Goal: Task Accomplishment & Management: Manage account settings

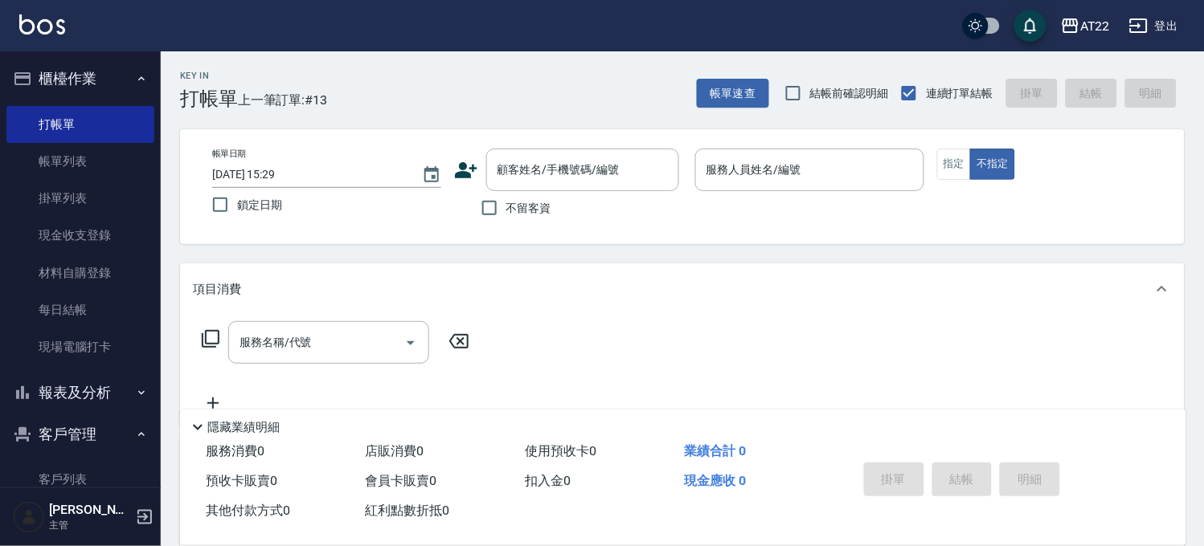
scroll to position [235, 0]
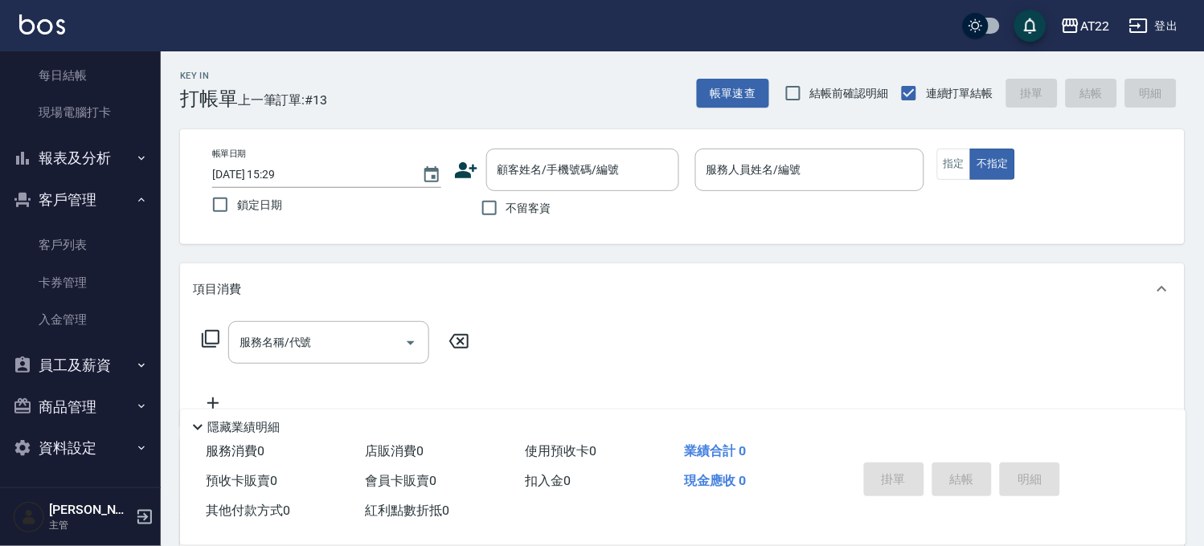
click at [80, 145] on button "報表及分析" at bounding box center [80, 158] width 148 height 42
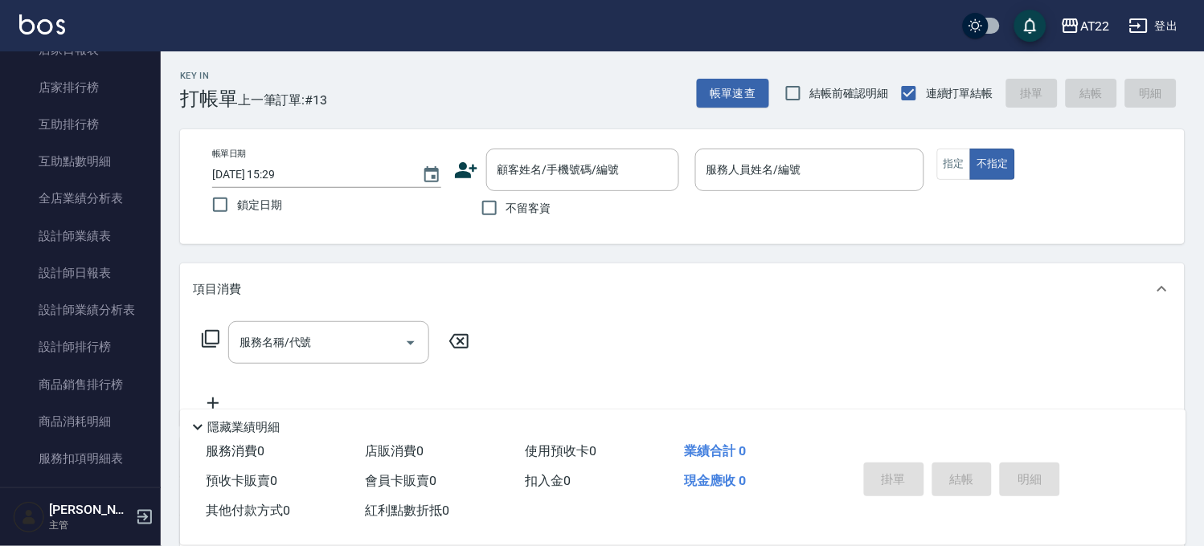
scroll to position [502, 0]
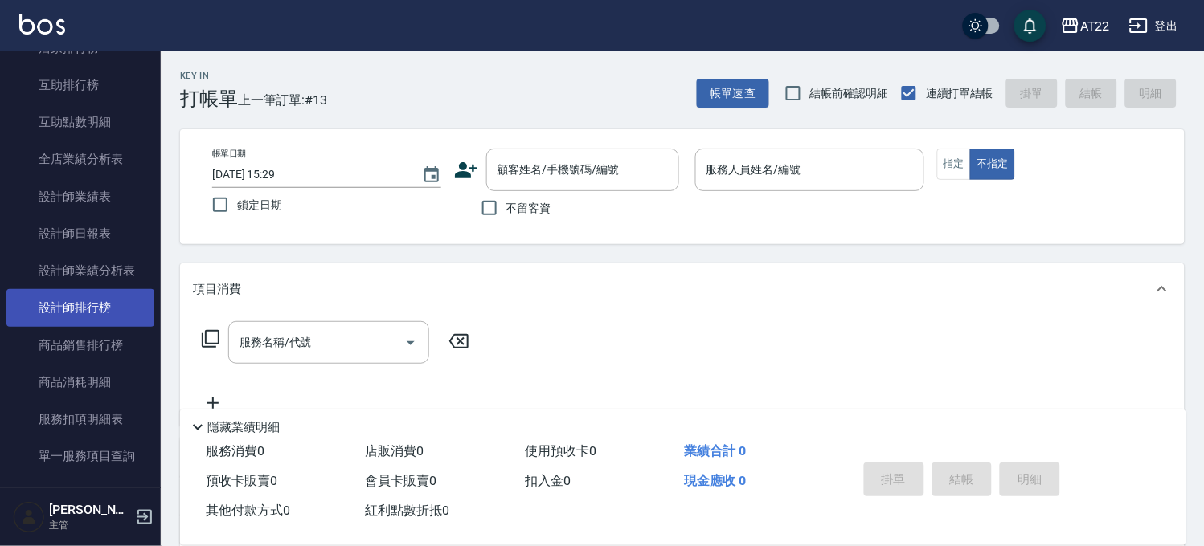
click at [132, 312] on link "設計師排行榜" at bounding box center [80, 307] width 148 height 37
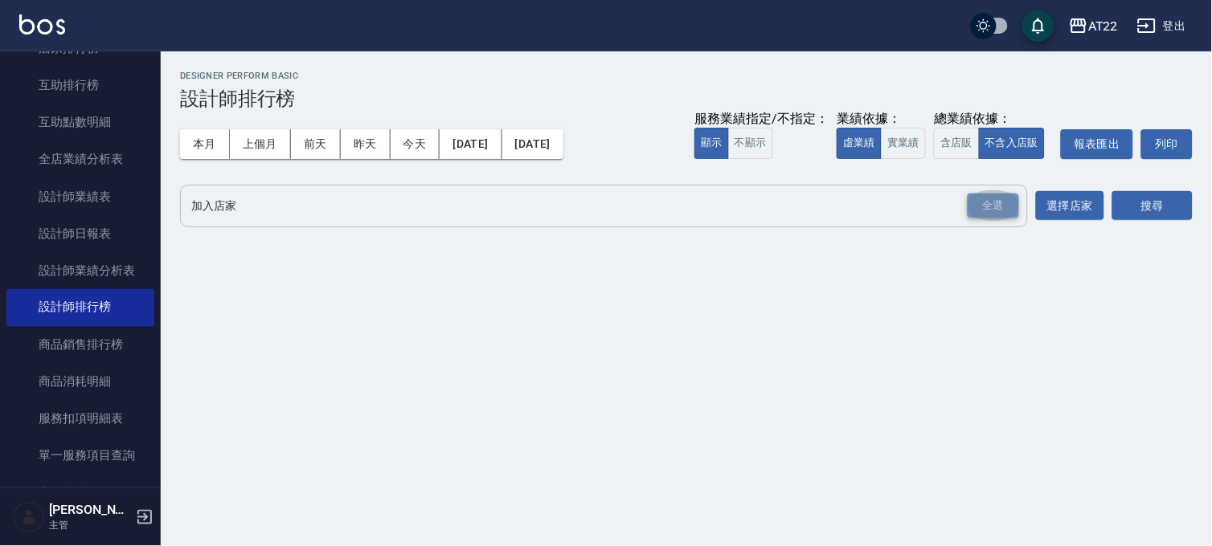
click at [992, 202] on div "全選" at bounding box center [992, 206] width 51 height 25
click at [1159, 202] on button "搜尋" at bounding box center [1152, 207] width 80 height 30
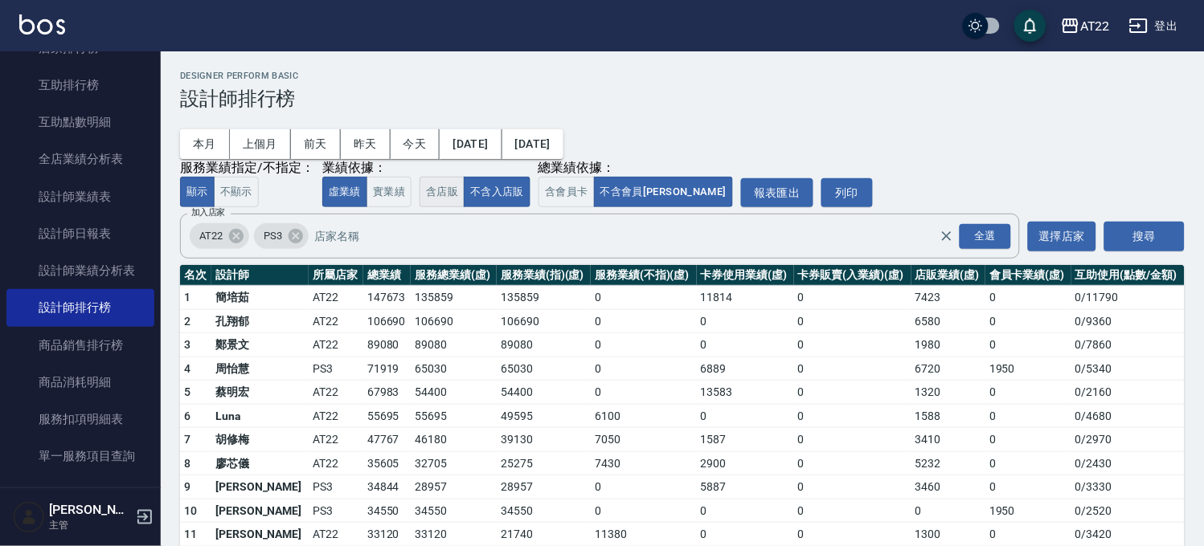
click at [439, 202] on button "含店販" at bounding box center [441, 192] width 45 height 31
click at [507, 187] on button "不含入店販" at bounding box center [497, 192] width 67 height 31
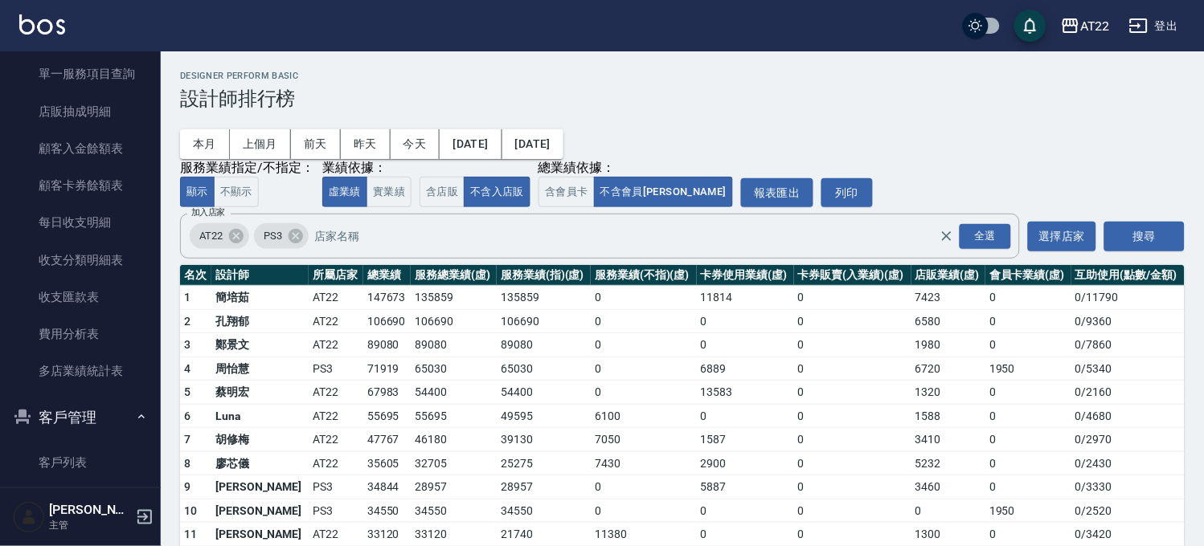
scroll to position [949, 0]
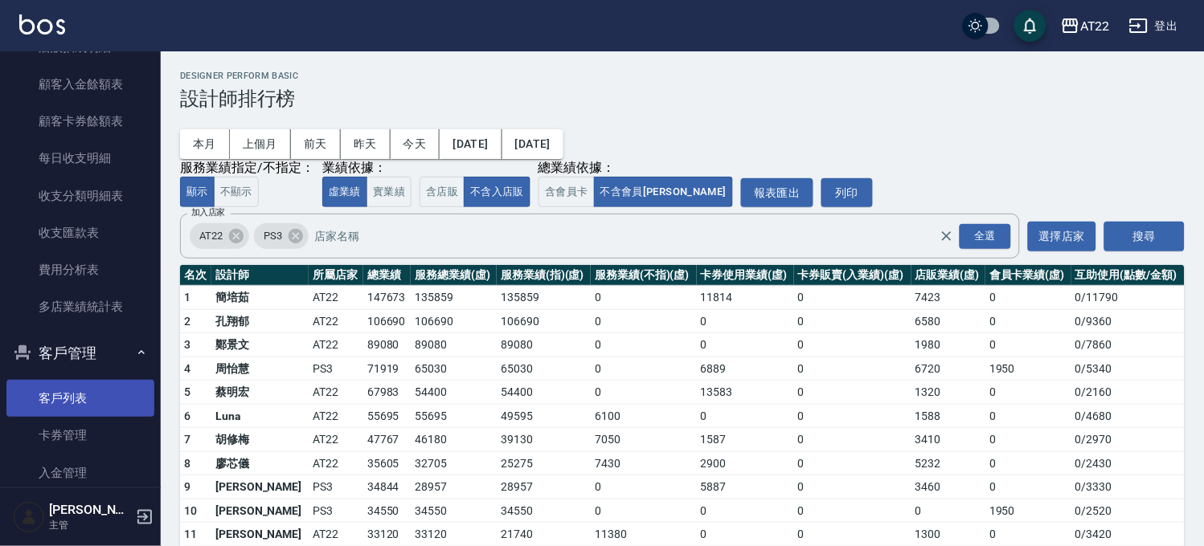
click at [88, 387] on link "客戶列表" at bounding box center [80, 398] width 148 height 37
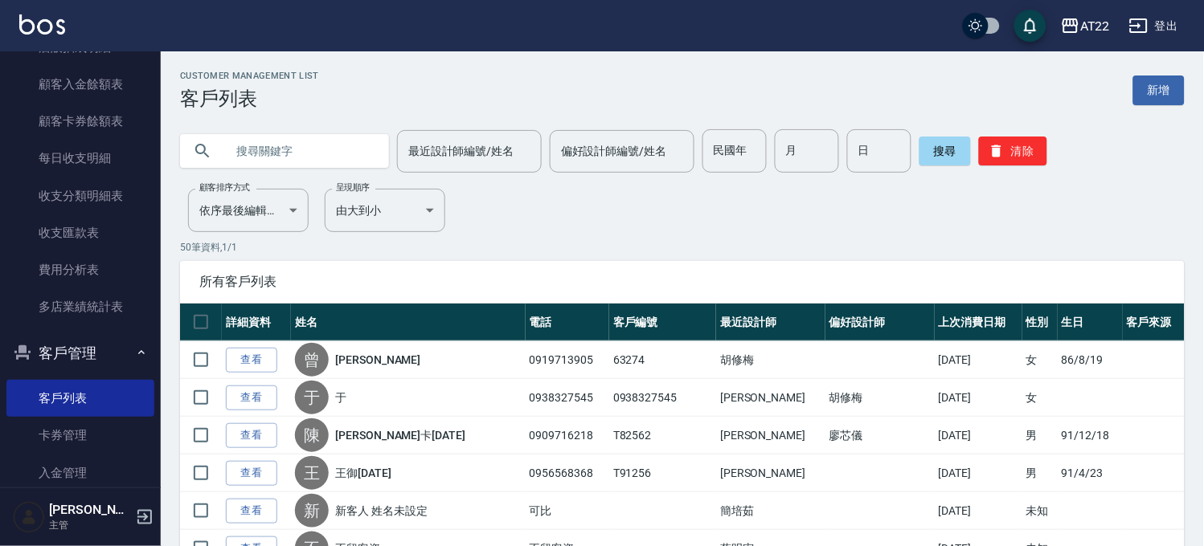
click at [333, 149] on input "text" at bounding box center [300, 150] width 151 height 43
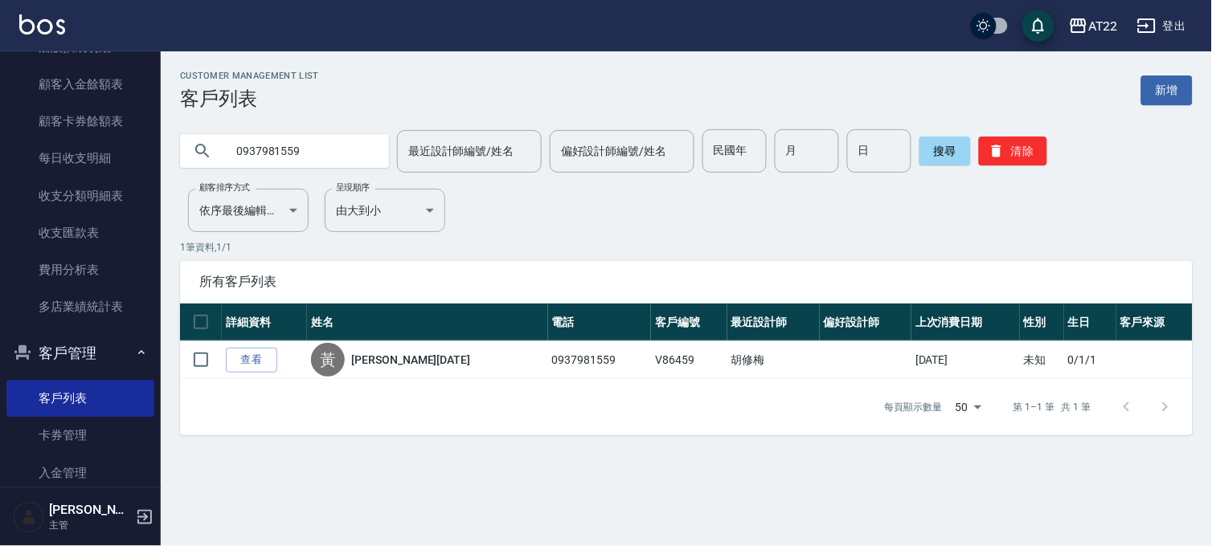
click at [299, 137] on input "0937981559" at bounding box center [300, 150] width 151 height 43
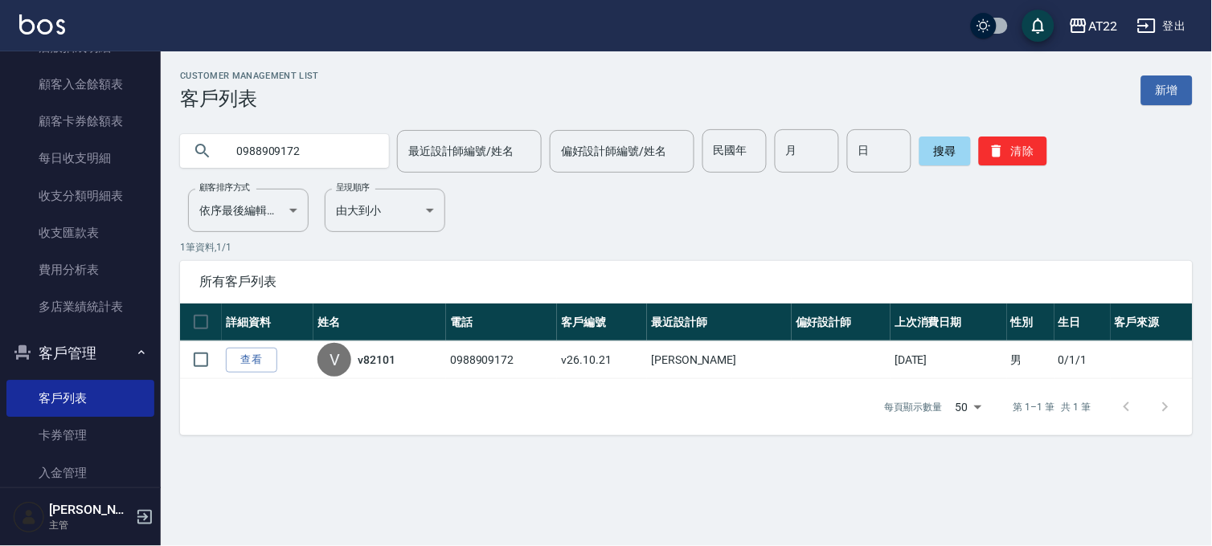
click at [289, 170] on input "0988909172" at bounding box center [300, 150] width 151 height 43
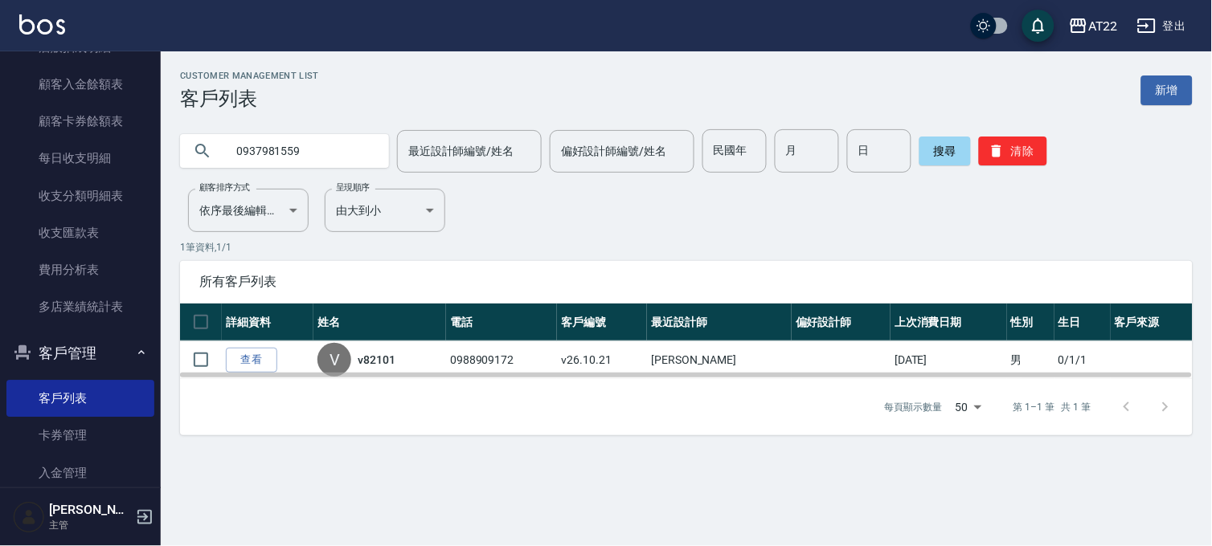
type input "0937981559"
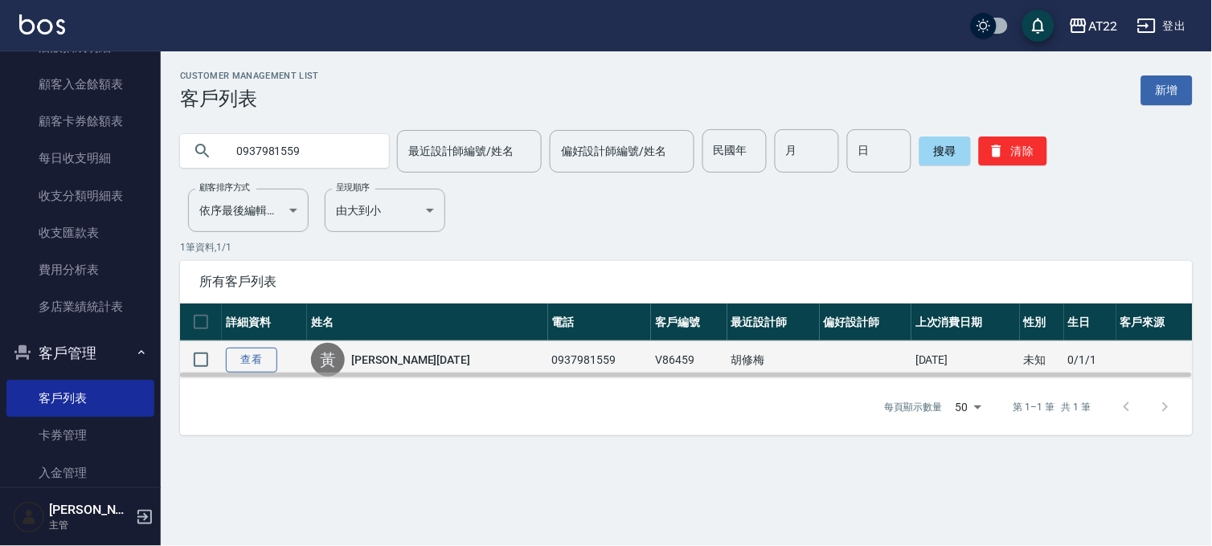
click at [259, 362] on link "查看" at bounding box center [251, 360] width 51 height 25
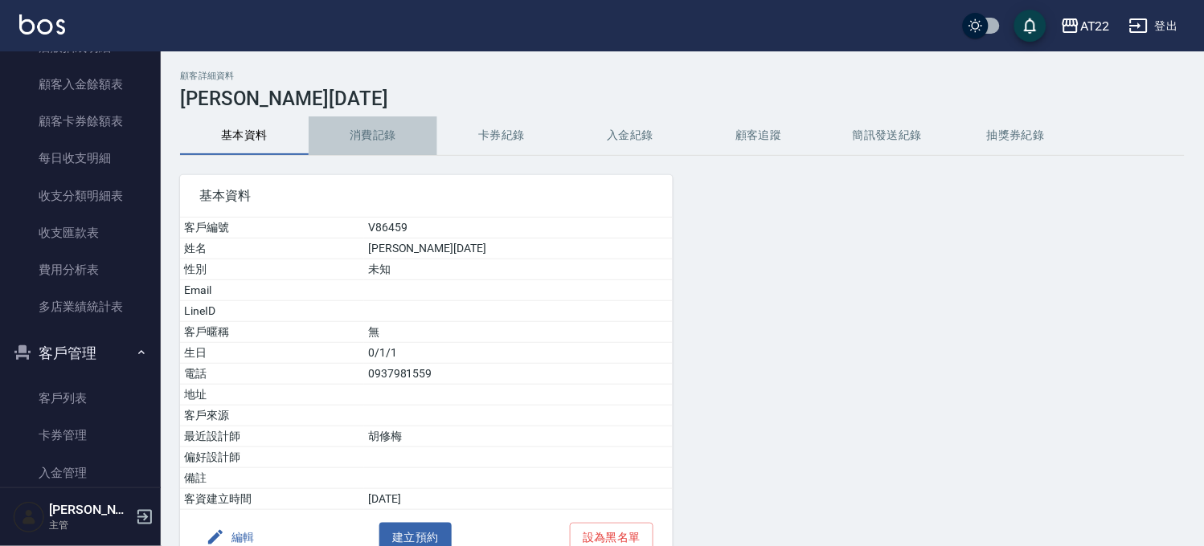
click at [375, 124] on button "消費記錄" at bounding box center [373, 136] width 129 height 39
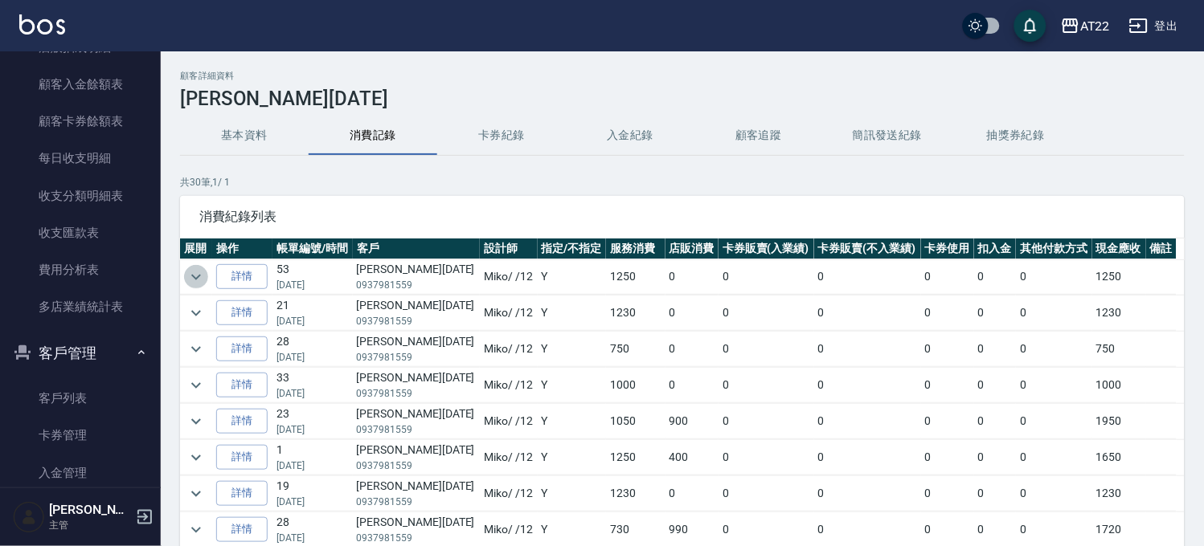
click at [193, 284] on icon "expand row" at bounding box center [195, 277] width 19 height 19
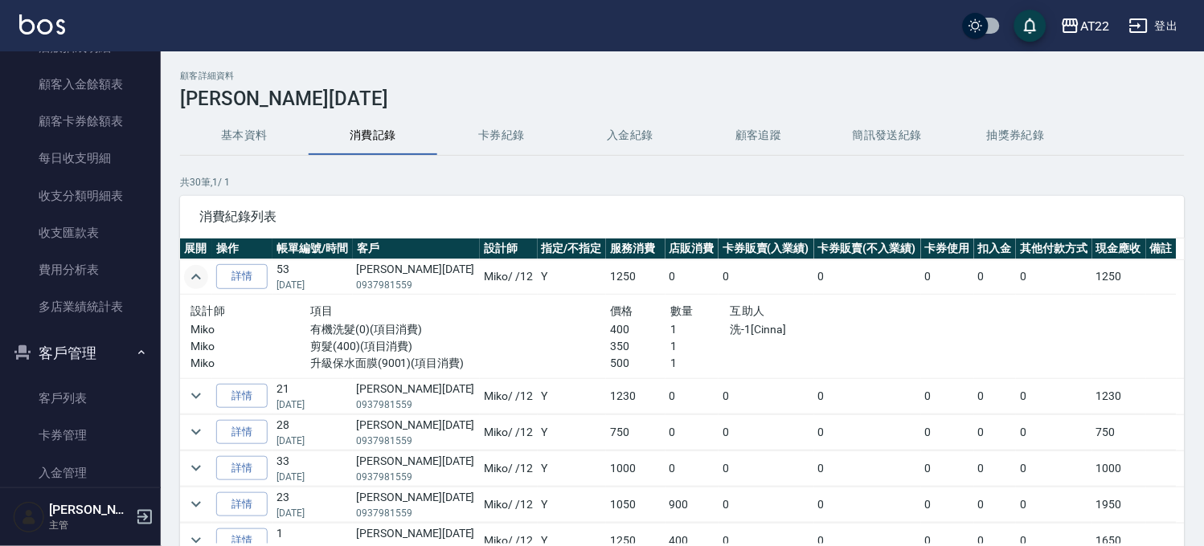
click at [193, 284] on icon "expand row" at bounding box center [195, 277] width 19 height 19
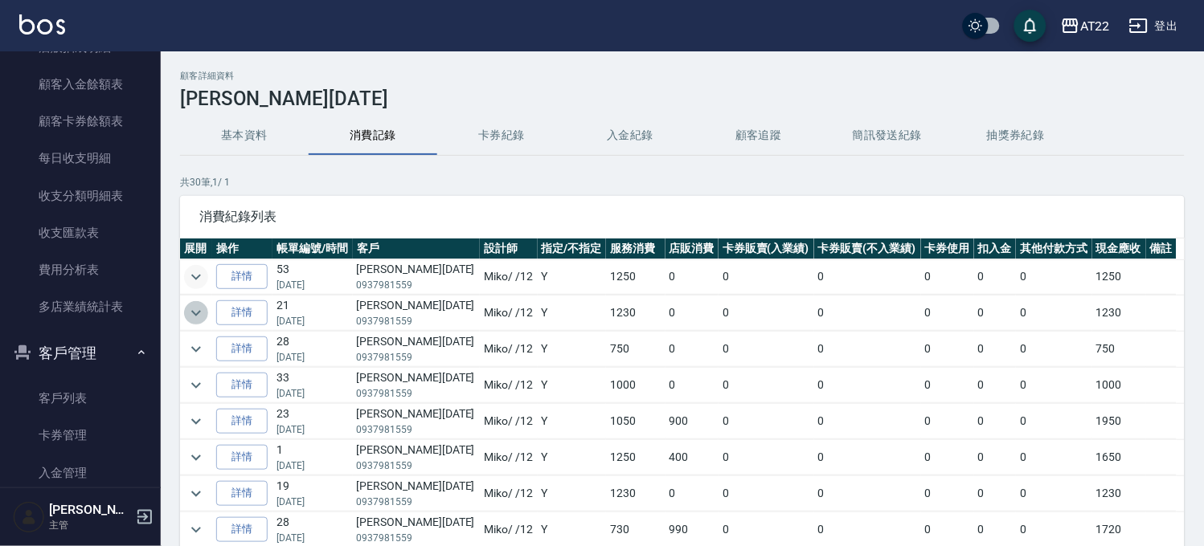
click at [195, 317] on icon "expand row" at bounding box center [195, 313] width 19 height 19
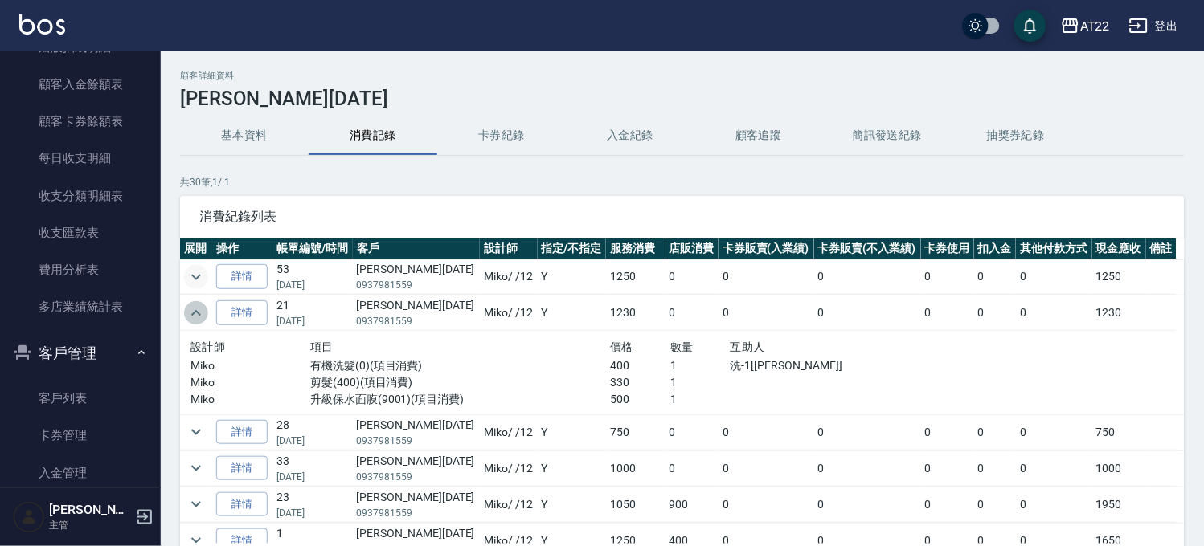
click at [195, 317] on icon "expand row" at bounding box center [195, 313] width 19 height 19
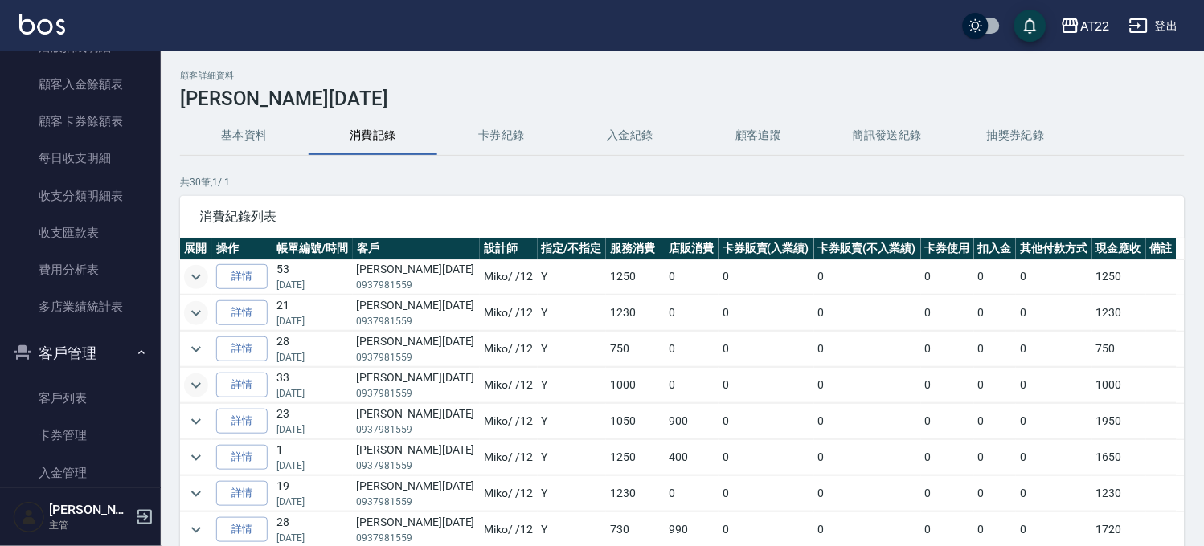
click at [202, 388] on icon "expand row" at bounding box center [195, 385] width 19 height 19
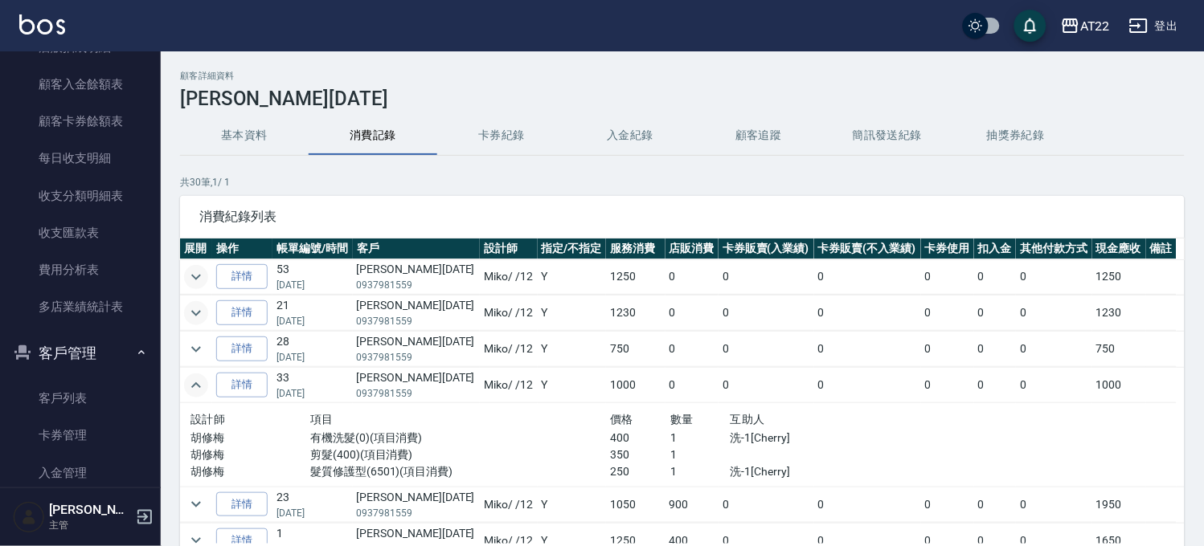
click at [202, 388] on icon "expand row" at bounding box center [195, 385] width 19 height 19
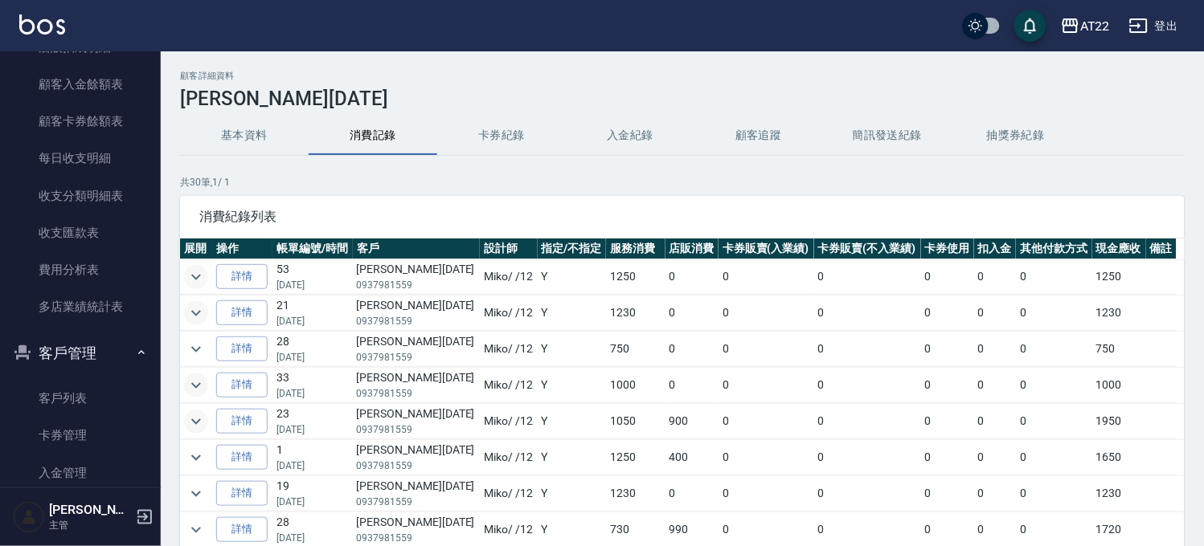
click at [203, 418] on icon "expand row" at bounding box center [195, 421] width 19 height 19
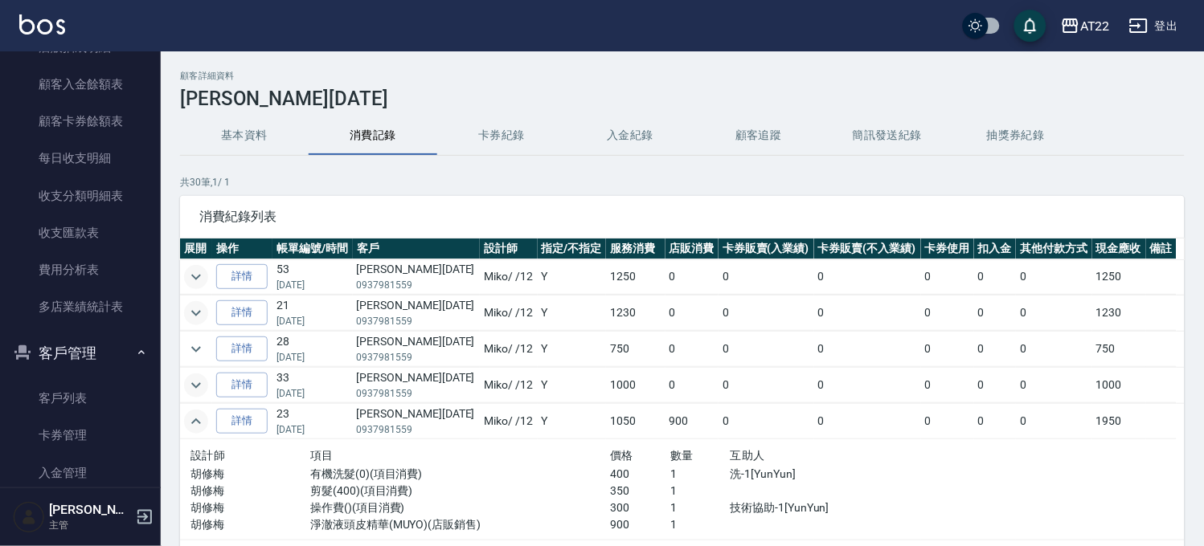
click at [203, 418] on icon "expand row" at bounding box center [195, 421] width 19 height 19
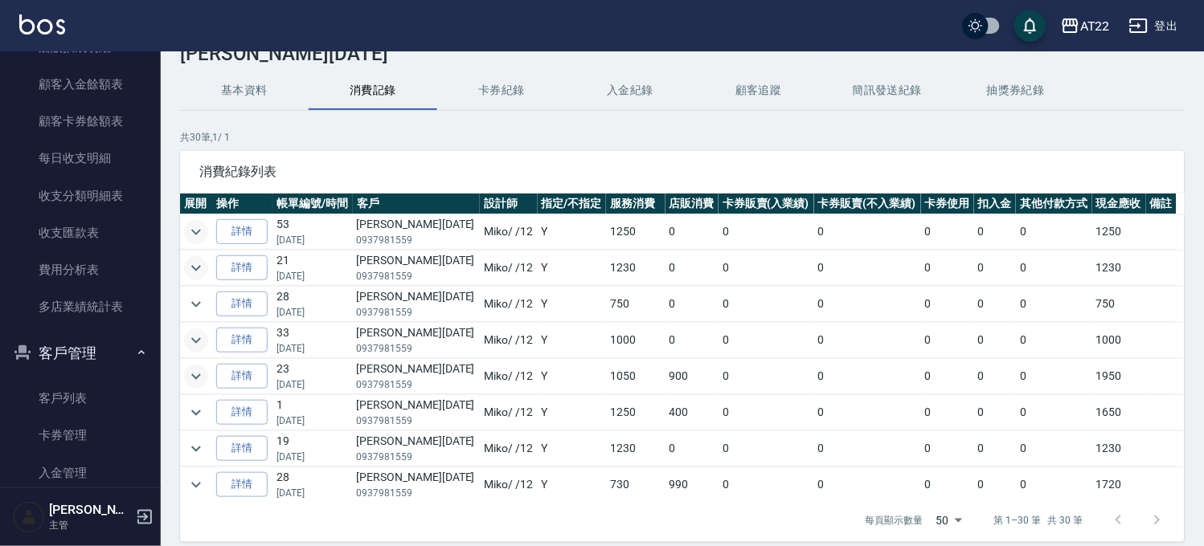
scroll to position [108, 0]
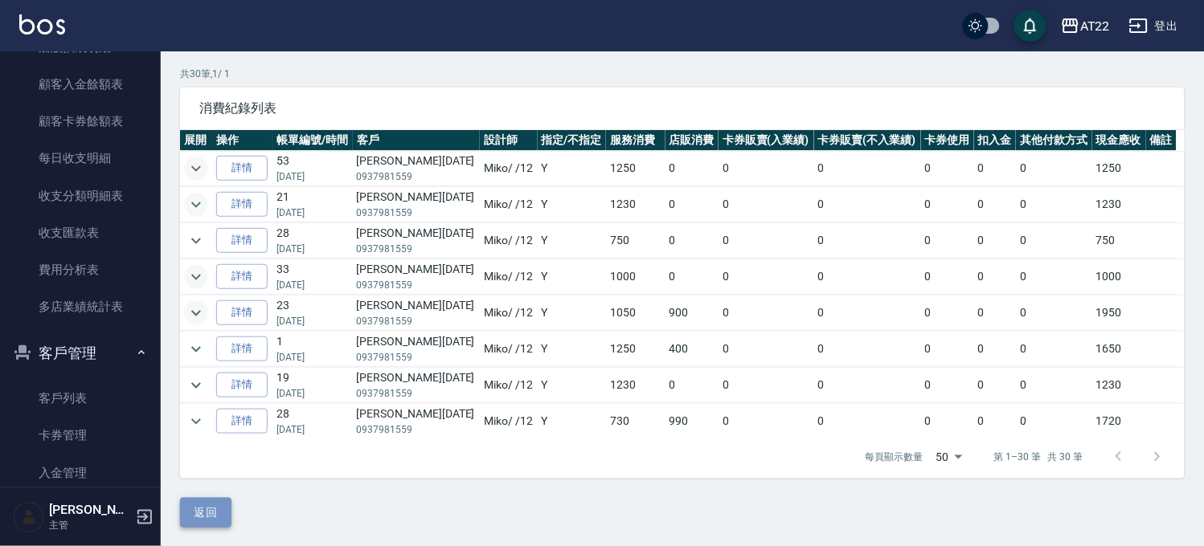
click at [205, 526] on button "返回" at bounding box center [205, 513] width 51 height 30
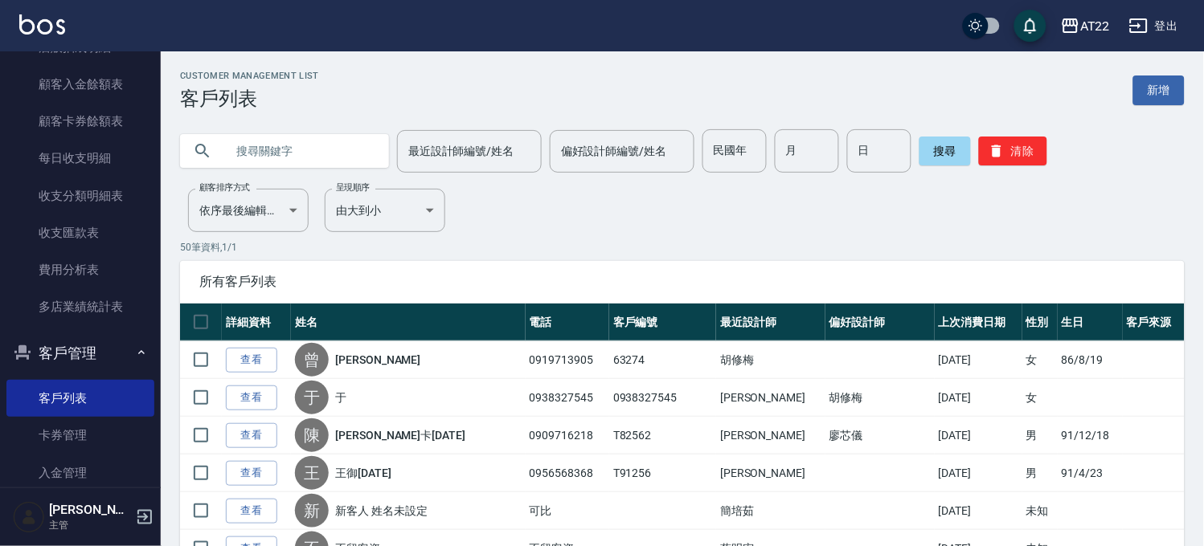
paste input "0925239197"
type input "0925239197"
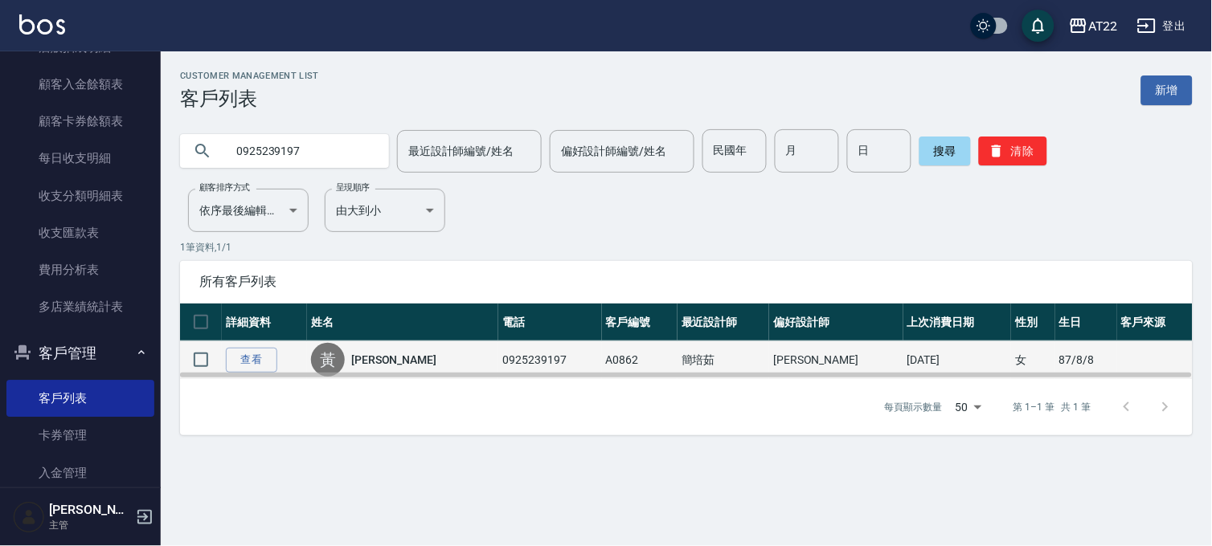
click at [383, 354] on link "[PERSON_NAME]" at bounding box center [393, 360] width 85 height 16
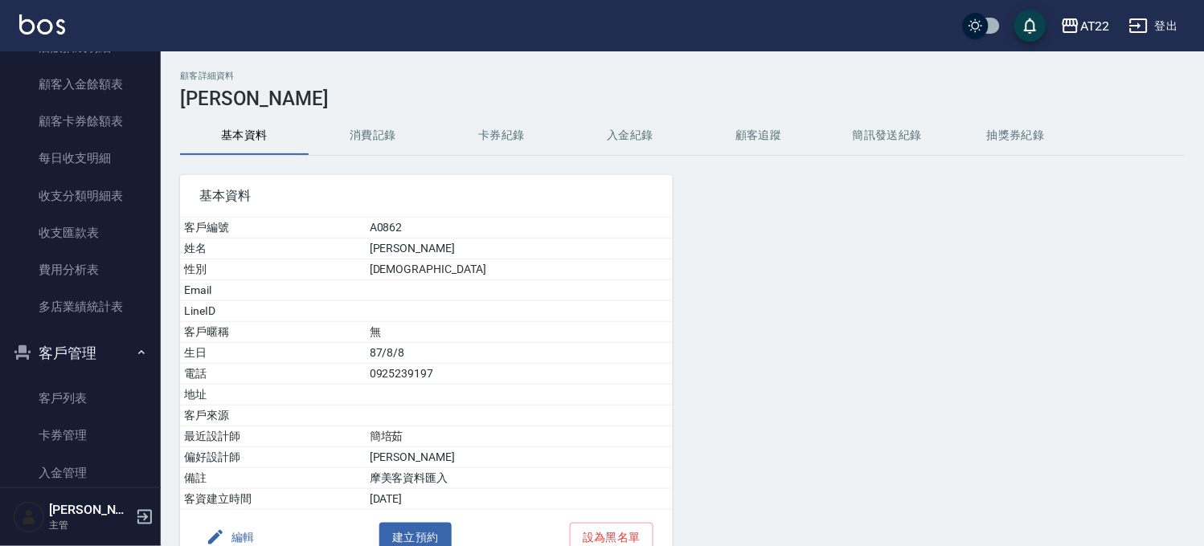
click at [365, 131] on button "消費記錄" at bounding box center [373, 136] width 129 height 39
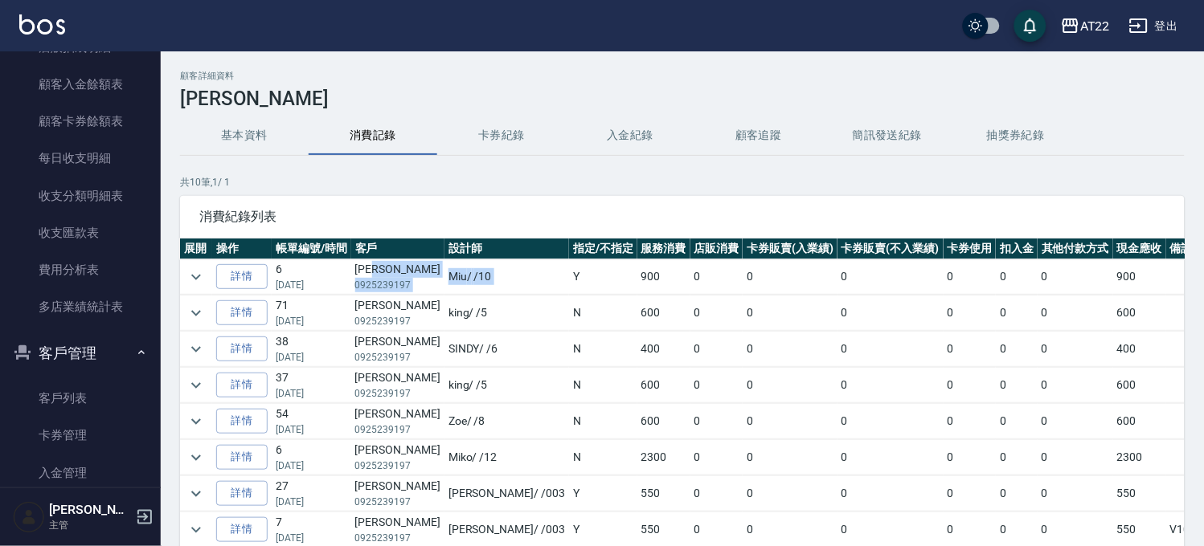
drag, startPoint x: 408, startPoint y: 270, endPoint x: 483, endPoint y: 281, distance: 75.6
click at [483, 281] on tr "詳情 6 [DATE] [PERSON_NAME] 0925239197 Miu / /10 Y 900 0 0 0 0 0 0 900" at bounding box center [723, 277] width 1087 height 35
click at [569, 281] on td "Y" at bounding box center [603, 277] width 68 height 35
click at [255, 109] on h3 "[PERSON_NAME]" at bounding box center [682, 99] width 1004 height 22
click at [231, 113] on div "顧客詳細資料 [PERSON_NAME] 基本資料 消費記錄 卡券紀錄 入金紀錄 顧客追蹤 簡訊發送紀錄 抽獎券紀錄 共 10 筆, 1 / 1 消費紀錄列表…" at bounding box center [682, 354] width 1043 height 566
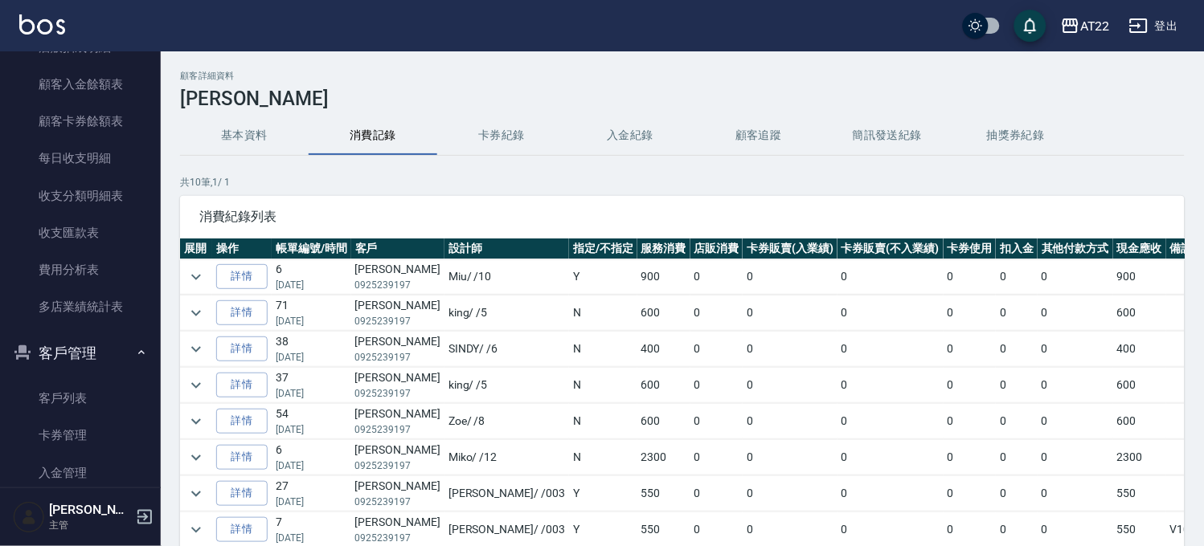
click at [231, 113] on div "顧客詳細資料 [PERSON_NAME] 基本資料 消費記錄 卡券紀錄 入金紀錄 顧客追蹤 簡訊發送紀錄 抽獎券紀錄 共 10 筆, 1 / 1 消費紀錄列表…" at bounding box center [682, 354] width 1043 height 566
click at [226, 115] on div "顧客詳細資料 [PERSON_NAME] 基本資料 消費記錄 卡券紀錄 入金紀錄 顧客追蹤 簡訊發送紀錄 抽獎券紀錄 共 10 筆, 1 / 1 消費紀錄列表…" at bounding box center [682, 354] width 1043 height 566
click at [223, 138] on button "基本資料" at bounding box center [244, 136] width 129 height 39
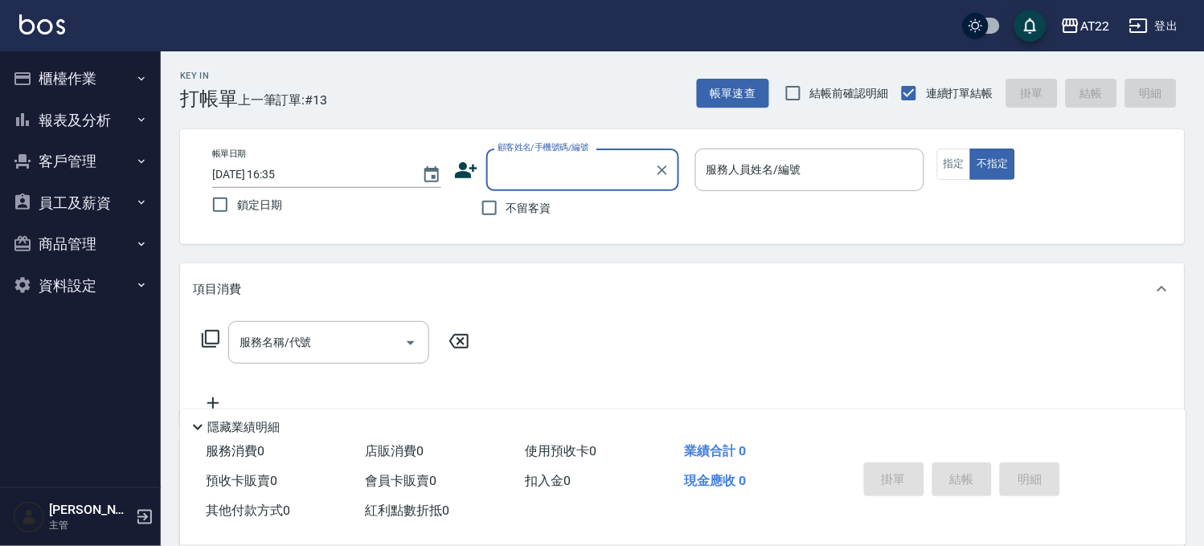
click at [52, 194] on button "員工及薪資" at bounding box center [80, 203] width 148 height 42
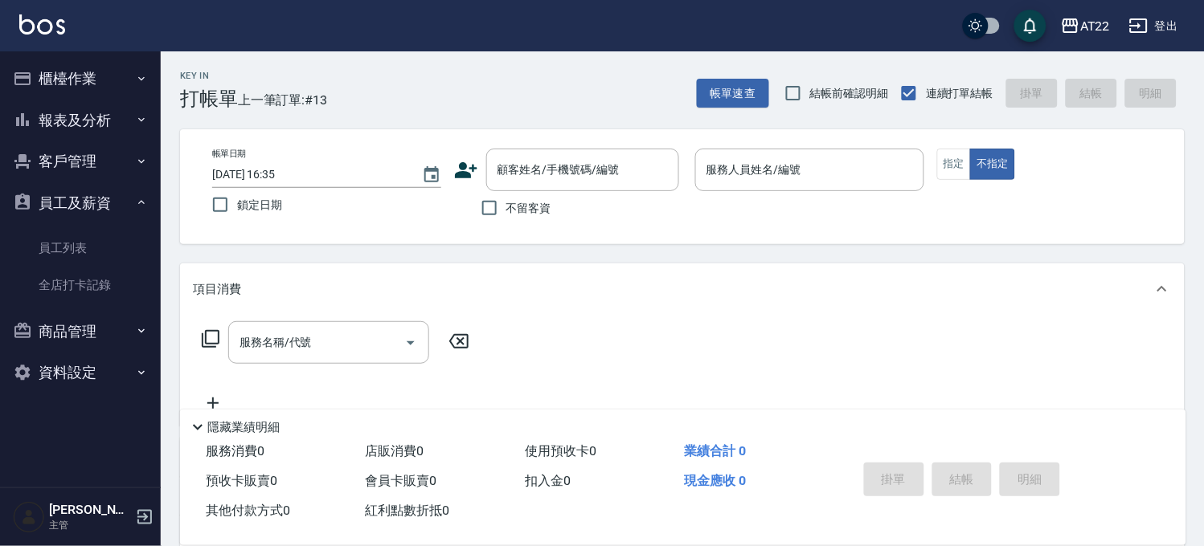
click at [77, 167] on button "客戶管理" at bounding box center [80, 162] width 148 height 42
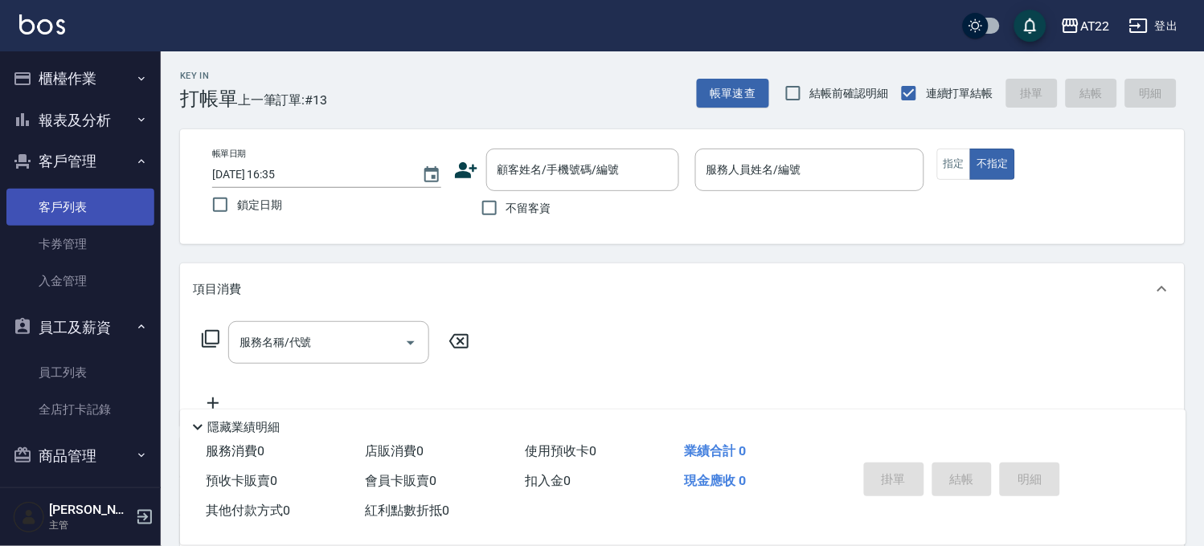
click at [59, 212] on link "客戶列表" at bounding box center [80, 207] width 148 height 37
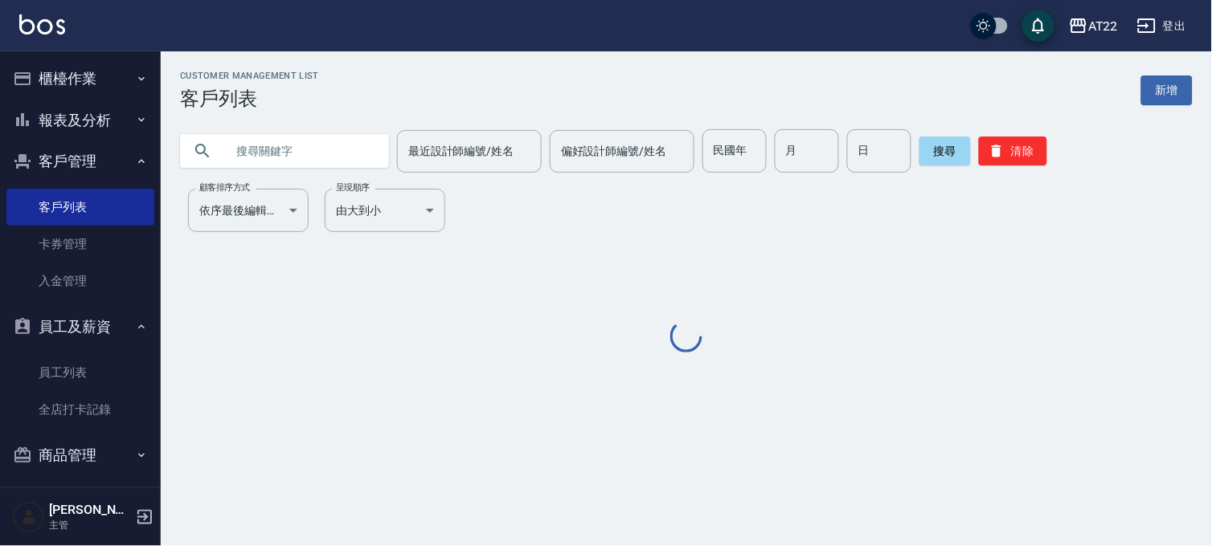
drag, startPoint x: 332, startPoint y: 145, endPoint x: 333, endPoint y: 137, distance: 9.0
click at [333, 137] on input "text" at bounding box center [300, 150] width 151 height 43
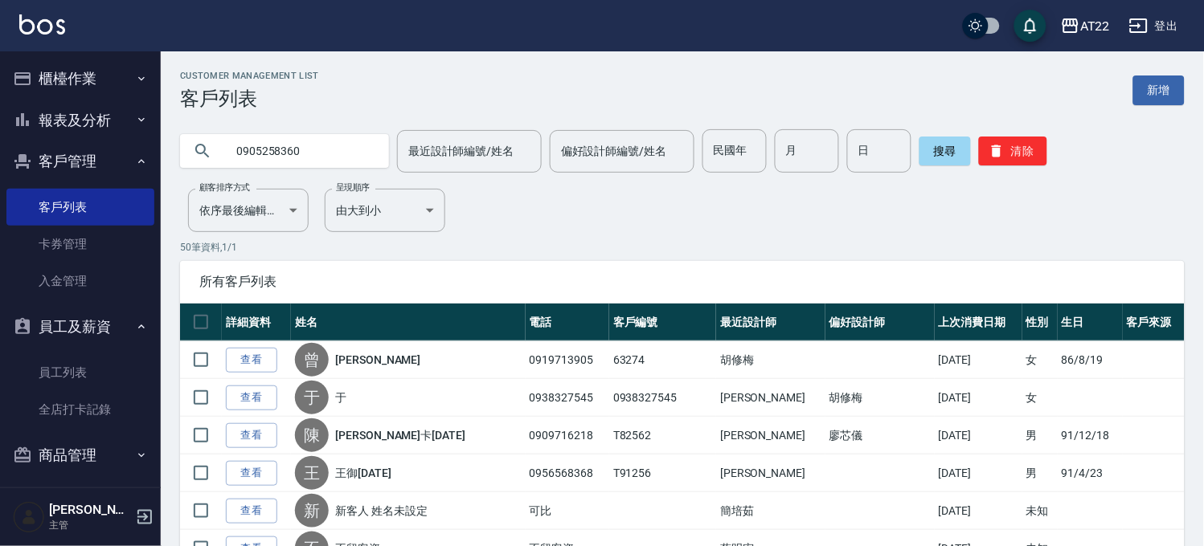
type input "0905258360"
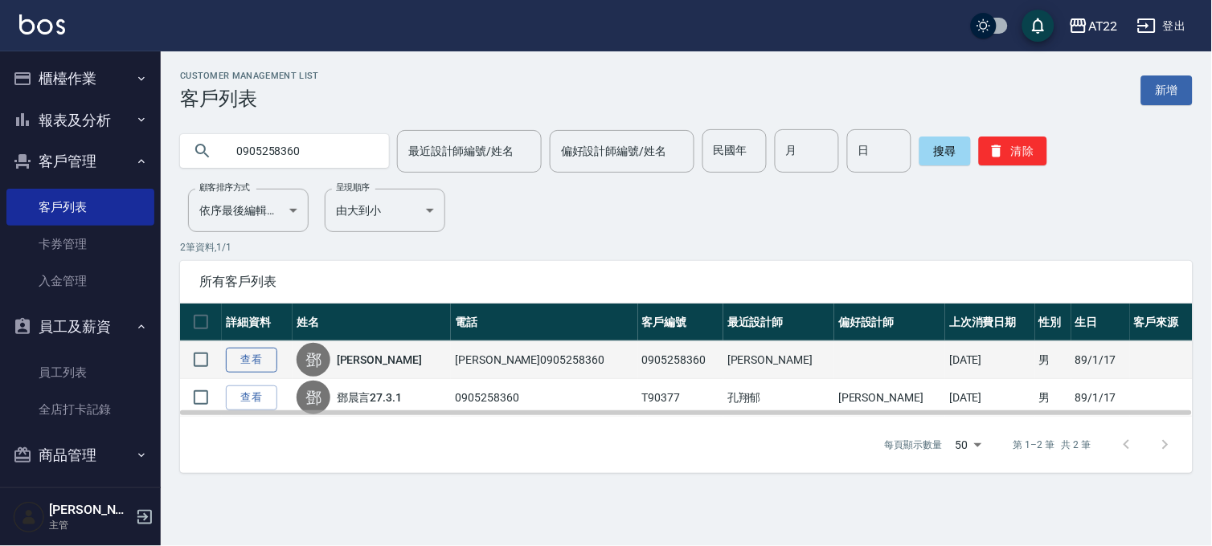
click at [235, 358] on link "查看" at bounding box center [251, 360] width 51 height 25
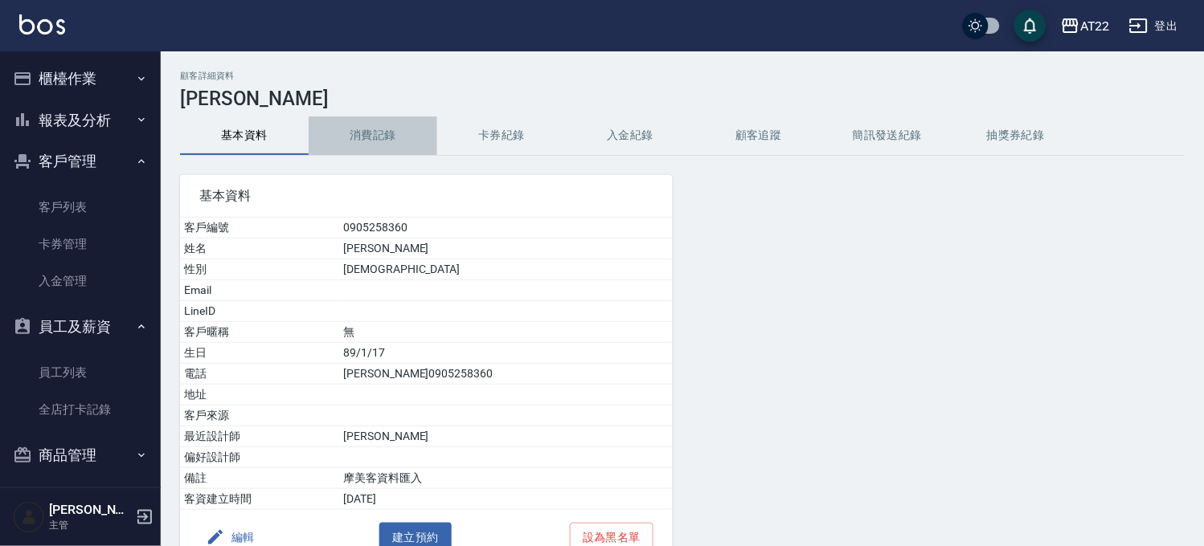
click at [403, 129] on button "消費記錄" at bounding box center [373, 136] width 129 height 39
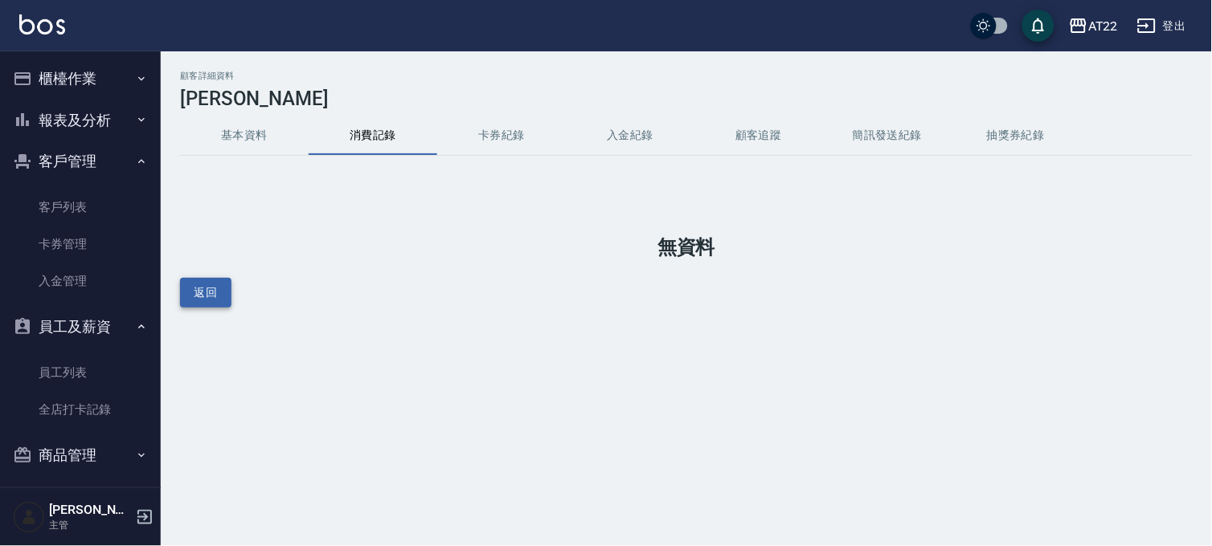
click at [179, 281] on div "顧客詳細資料 鄧詹言 基本資料 消費記錄 卡券紀錄 入金紀錄 顧客追蹤 簡訊發送紀錄 抽獎券紀錄 無資料 返回" at bounding box center [686, 189] width 1051 height 237
click at [207, 305] on button "返回" at bounding box center [205, 293] width 51 height 30
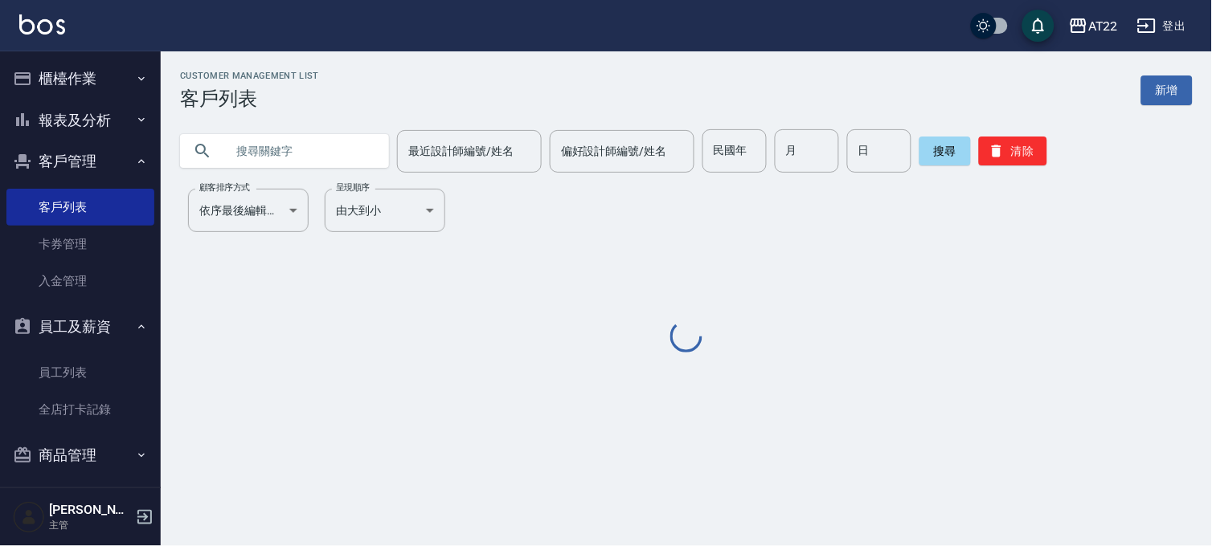
click at [316, 161] on input "text" at bounding box center [300, 150] width 151 height 43
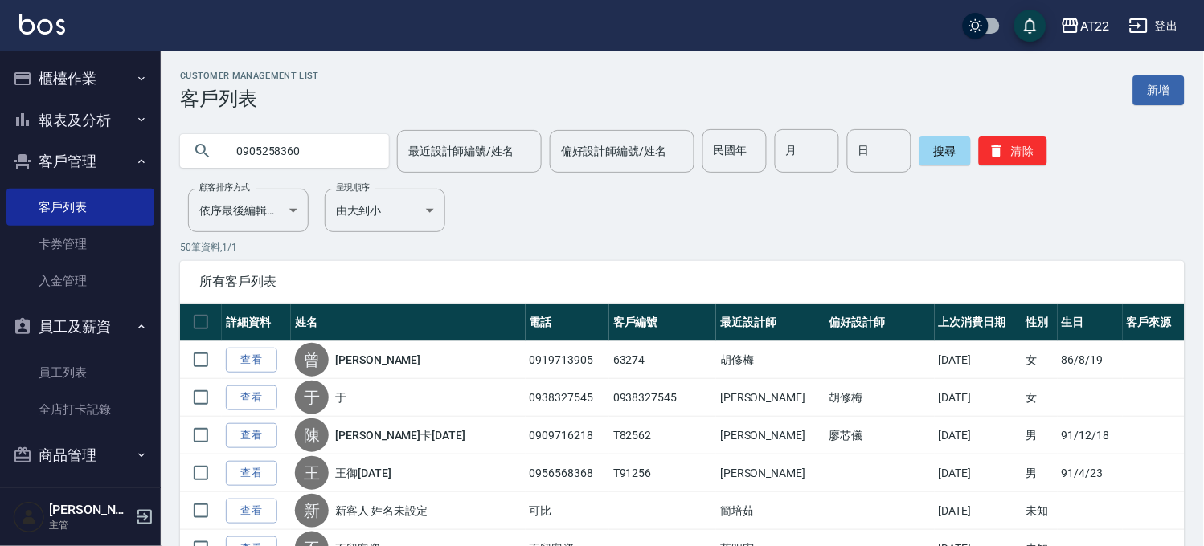
type input "0905258360"
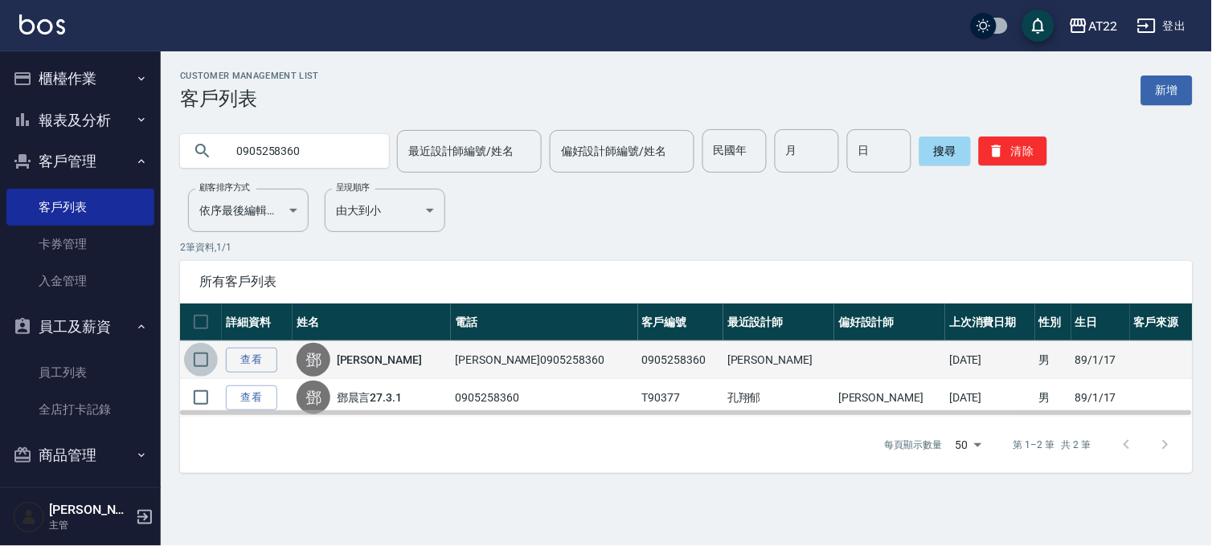
click at [194, 366] on input "checkbox" at bounding box center [201, 360] width 34 height 34
checkbox input "true"
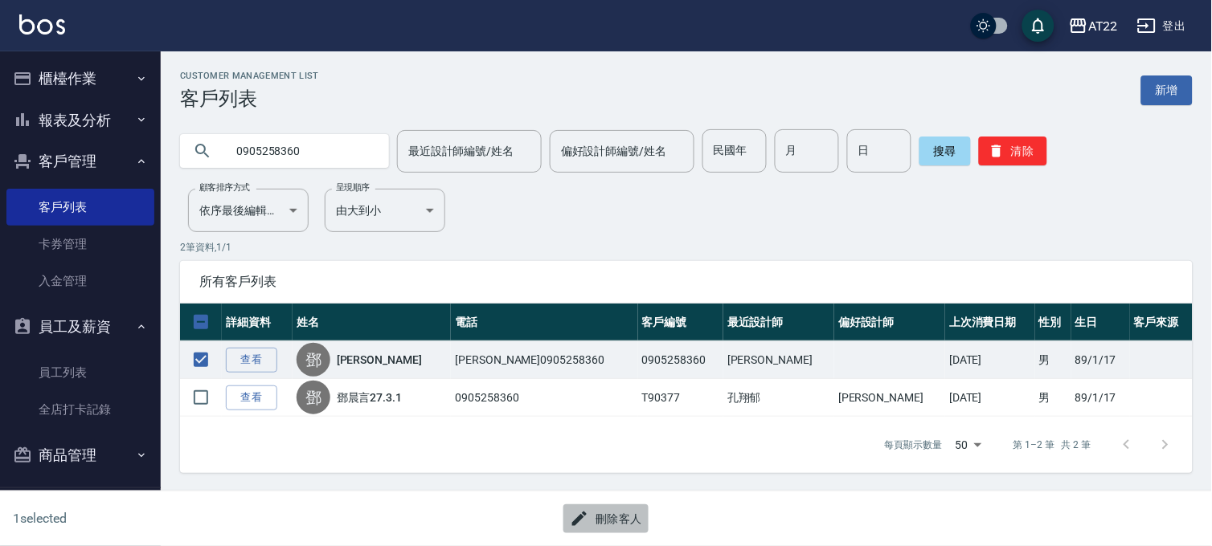
click at [620, 509] on button "刪除客人" at bounding box center [605, 520] width 85 height 30
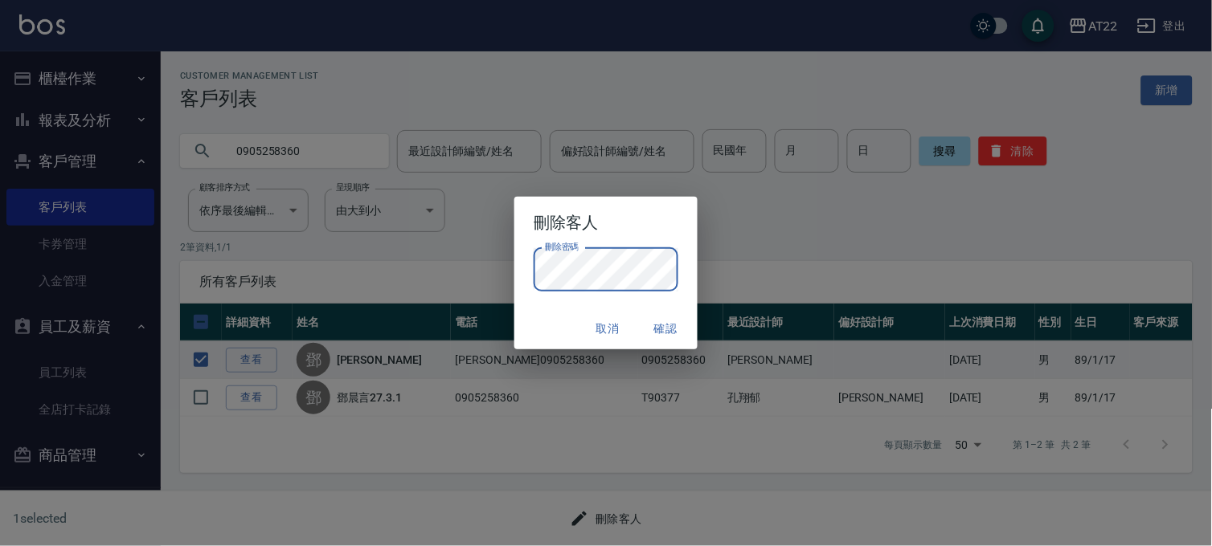
click at [664, 333] on button "確認" at bounding box center [665, 329] width 51 height 30
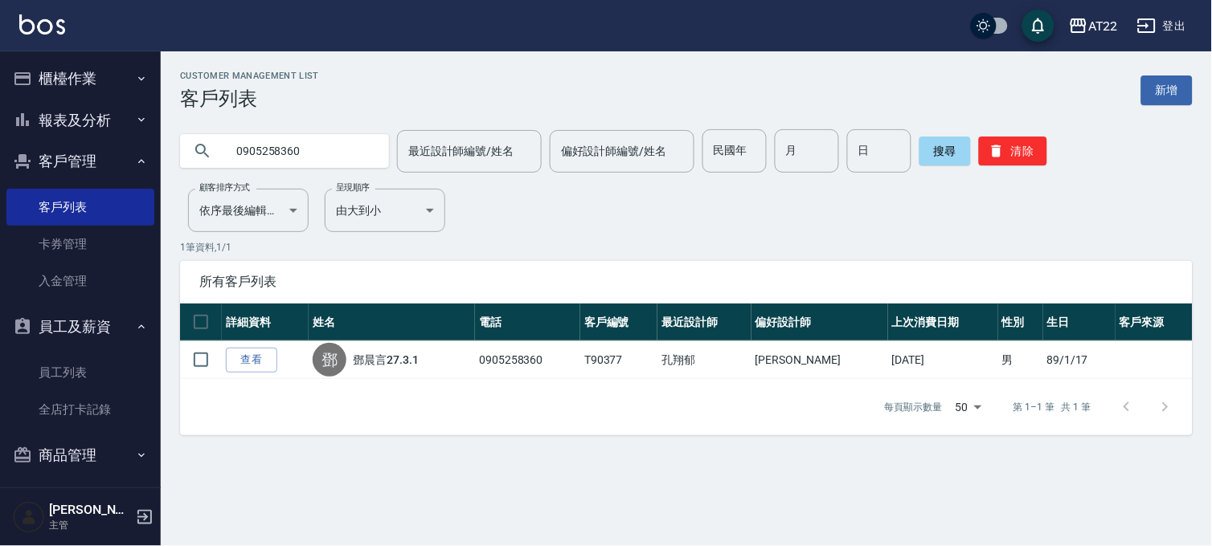
click at [260, 153] on input "0905258360" at bounding box center [300, 150] width 151 height 43
type input "0952512722"
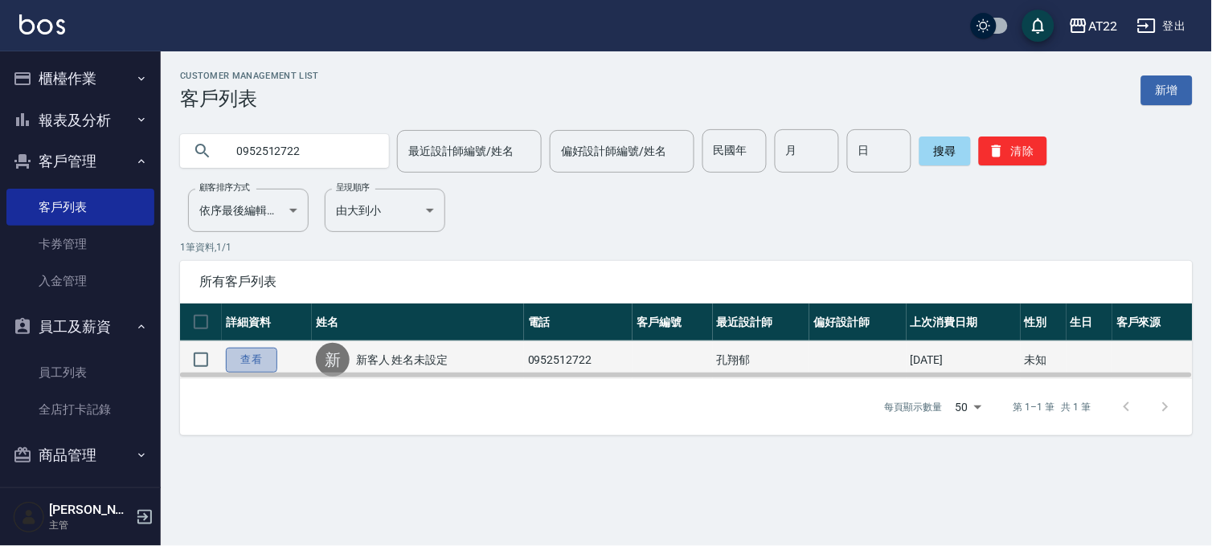
click at [264, 351] on link "查看" at bounding box center [251, 360] width 51 height 25
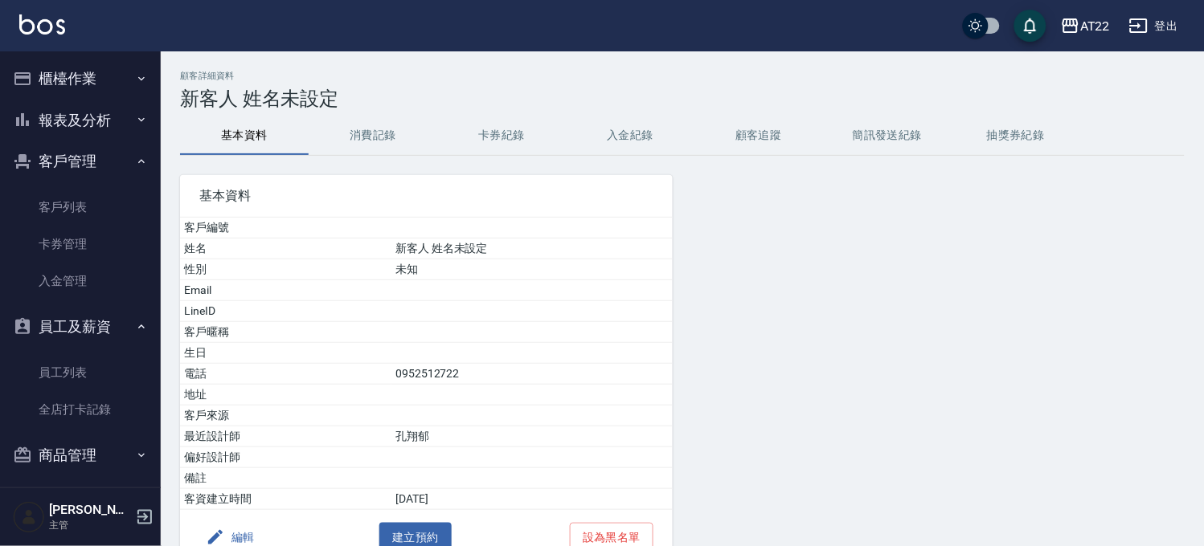
click at [368, 154] on button "消費記錄" at bounding box center [373, 136] width 129 height 39
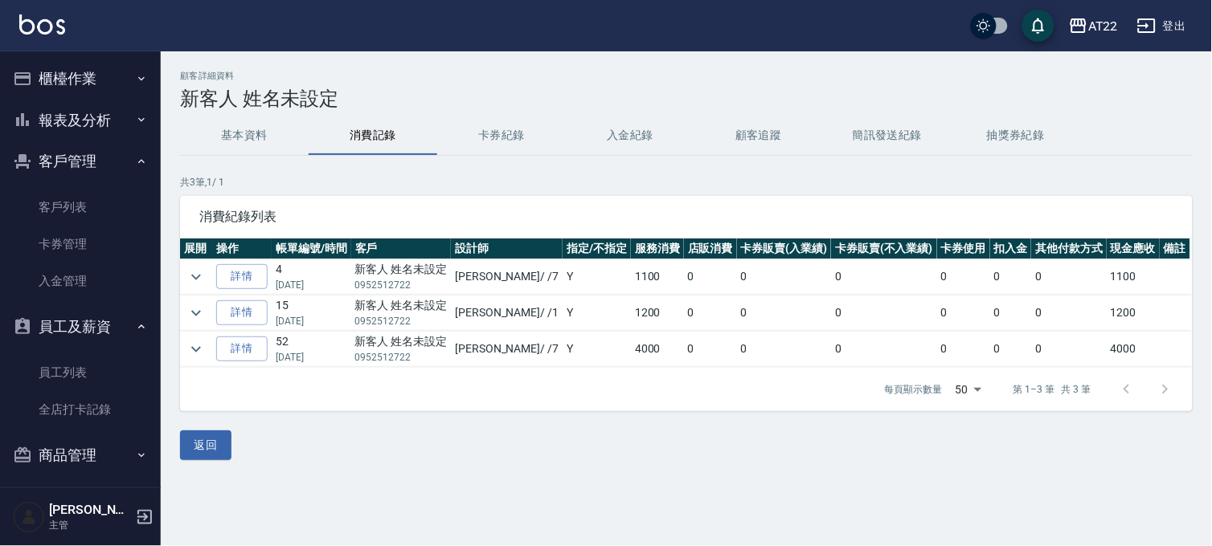
click at [225, 125] on button "基本資料" at bounding box center [244, 136] width 129 height 39
